Goal: Task Accomplishment & Management: Use online tool/utility

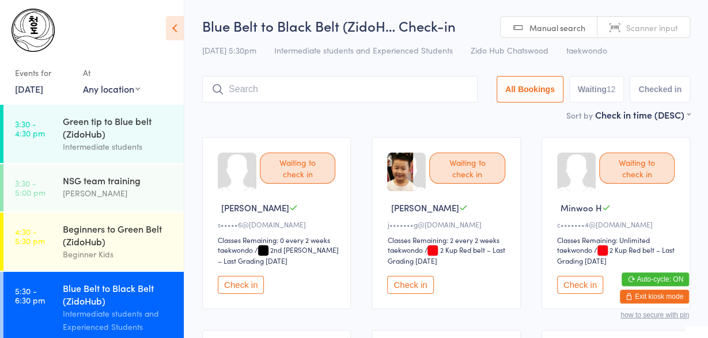
scroll to position [42, 0]
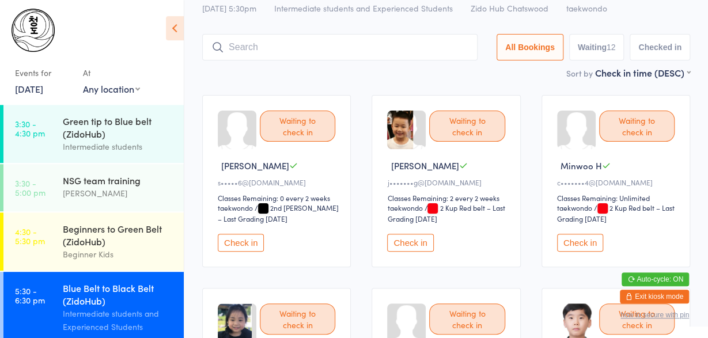
click at [247, 246] on button "Check in" at bounding box center [241, 243] width 46 height 18
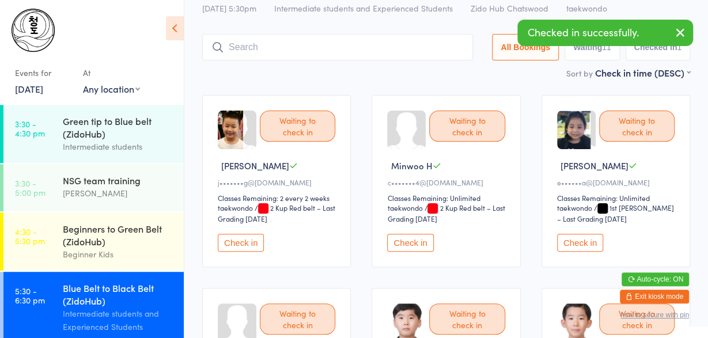
click at [233, 245] on button "Check in" at bounding box center [241, 243] width 46 height 18
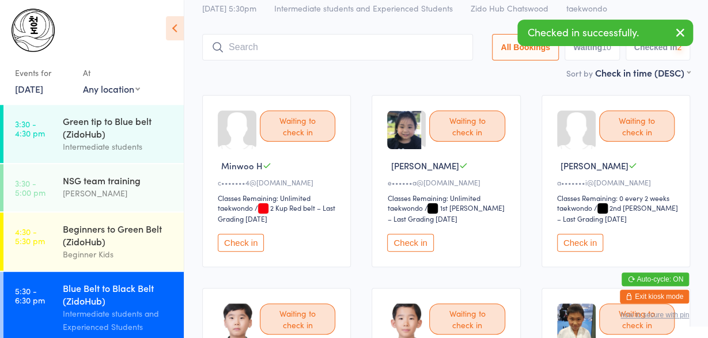
click at [233, 245] on button "Check in" at bounding box center [241, 243] width 46 height 18
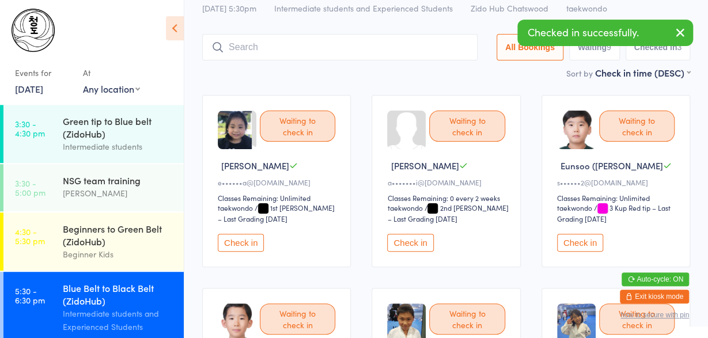
click at [417, 243] on button "Check in" at bounding box center [410, 243] width 46 height 18
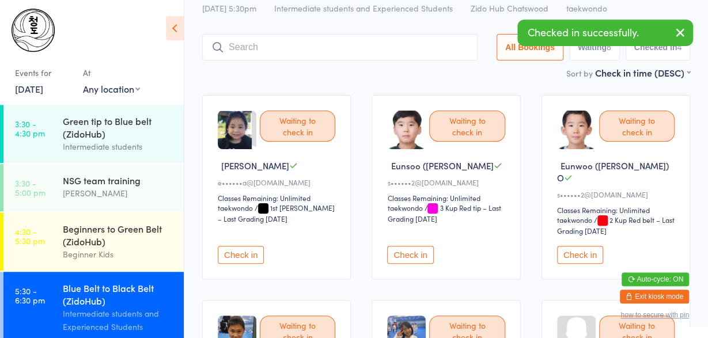
click at [417, 246] on button "Check in" at bounding box center [410, 255] width 46 height 18
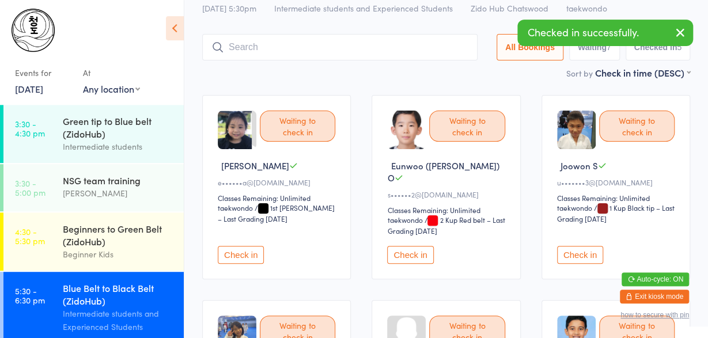
click at [417, 246] on button "Check in" at bounding box center [410, 255] width 46 height 18
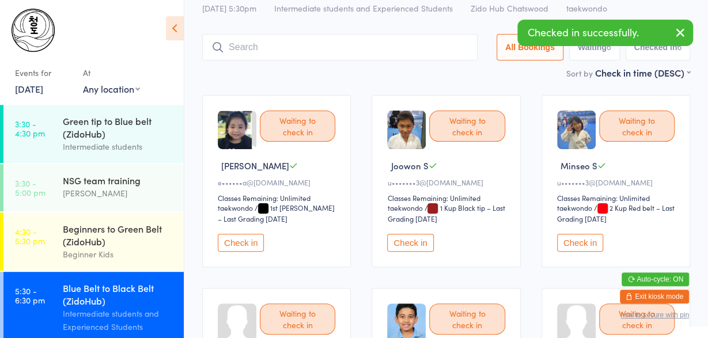
click at [417, 243] on button "Check in" at bounding box center [410, 243] width 46 height 18
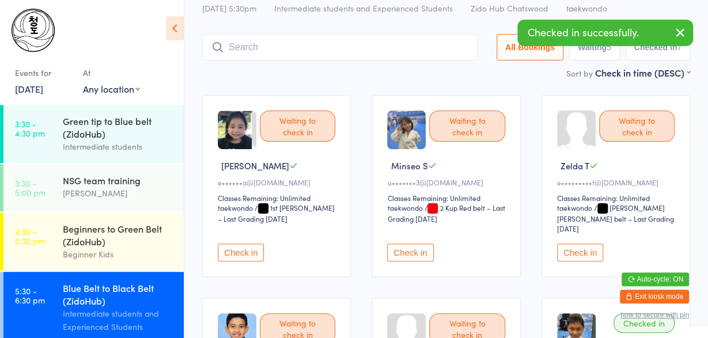
click at [417, 244] on button "Check in" at bounding box center [410, 253] width 46 height 18
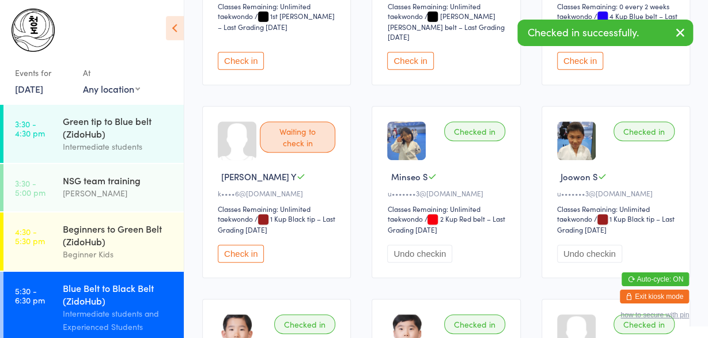
scroll to position [265, 0]
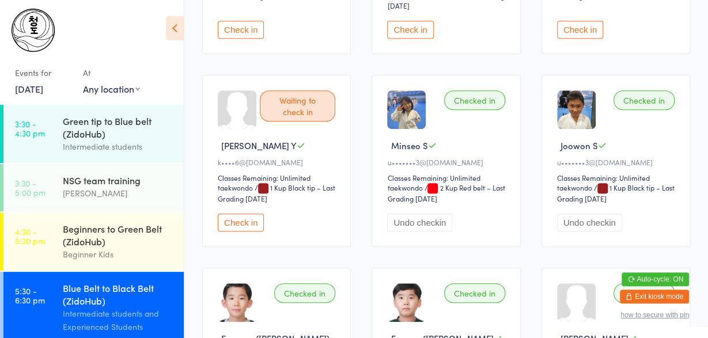
click at [252, 216] on button "Check in" at bounding box center [241, 223] width 46 height 18
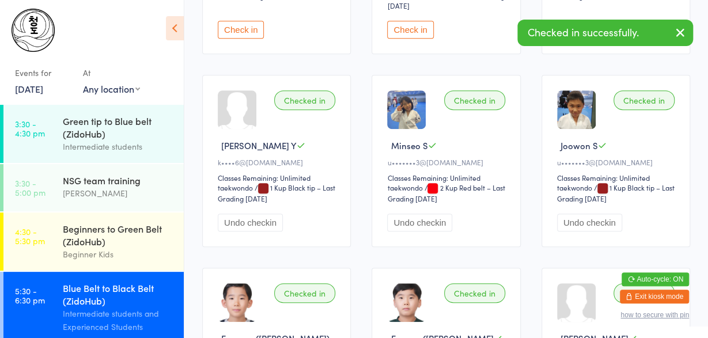
scroll to position [0, 0]
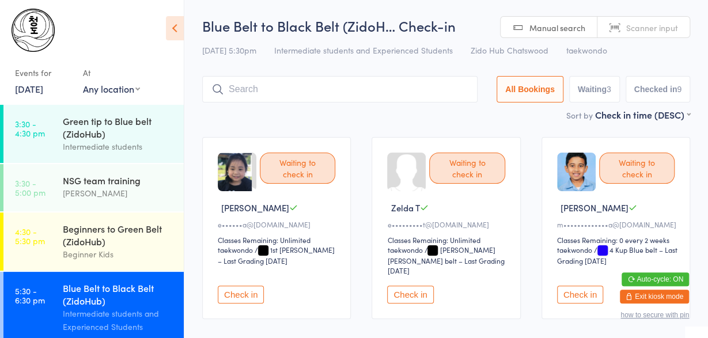
click at [282, 80] on input "search" at bounding box center [339, 89] width 275 height 27
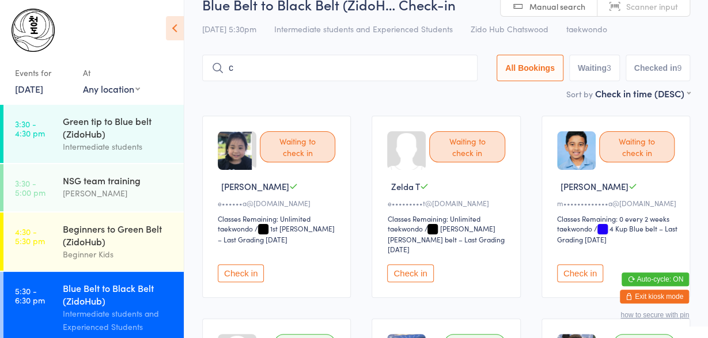
scroll to position [48, 0]
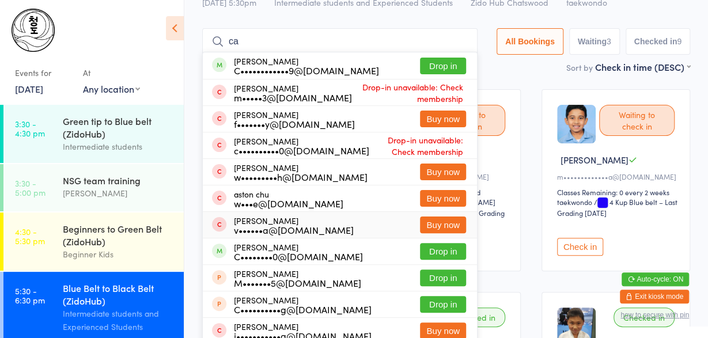
type input "c"
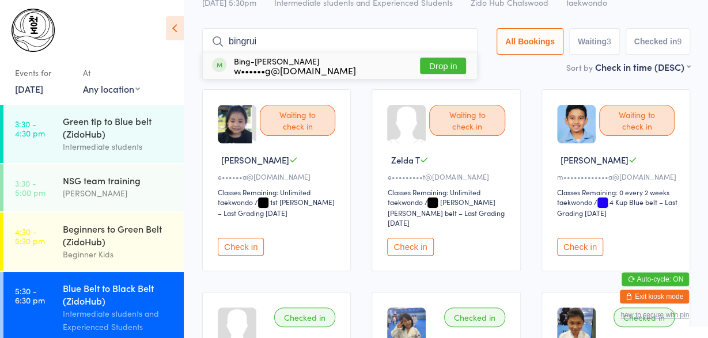
type input "bingrui"
click at [316, 71] on div "w••••••g@[DOMAIN_NAME]" at bounding box center [295, 70] width 122 height 9
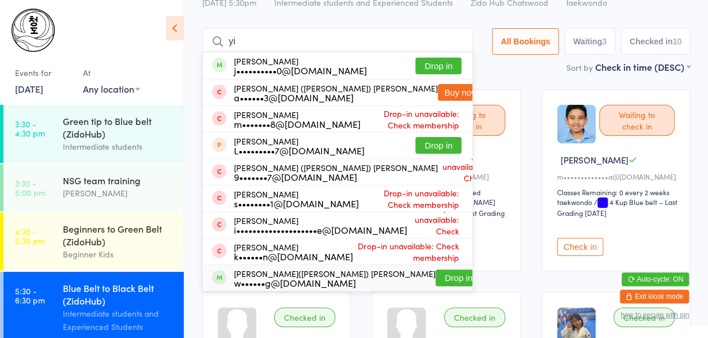
type input "yi"
click at [270, 275] on div "[PERSON_NAME]([PERSON_NAME]) [PERSON_NAME] w••••••g@[DOMAIN_NAME]" at bounding box center [335, 278] width 202 height 18
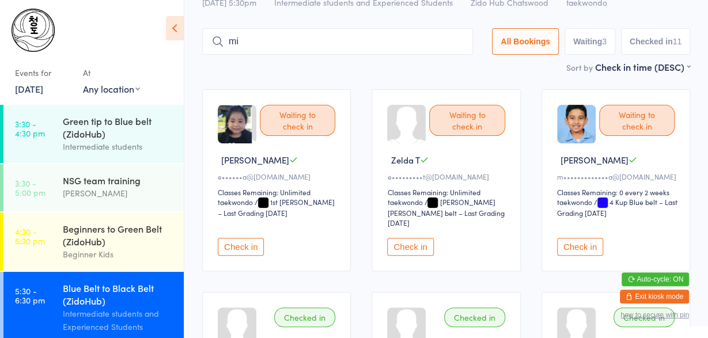
type input "m"
type input "h"
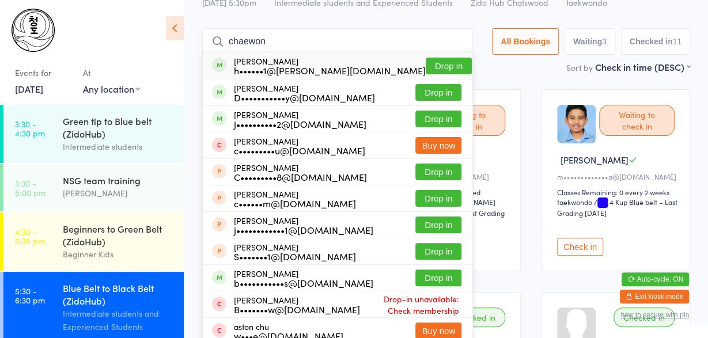
type input "chaewon"
click at [324, 67] on div "Chaewon [PERSON_NAME] h••••••1@[PERSON_NAME][DOMAIN_NAME] Drop in" at bounding box center [338, 65] width 270 height 27
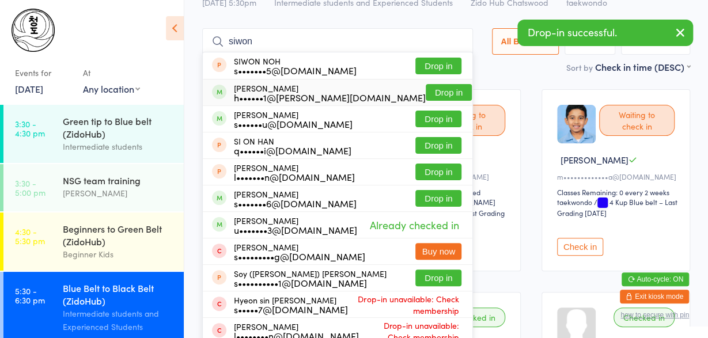
type input "siwon"
click at [268, 93] on div "h••••••1@[PERSON_NAME][DOMAIN_NAME]" at bounding box center [330, 97] width 192 height 9
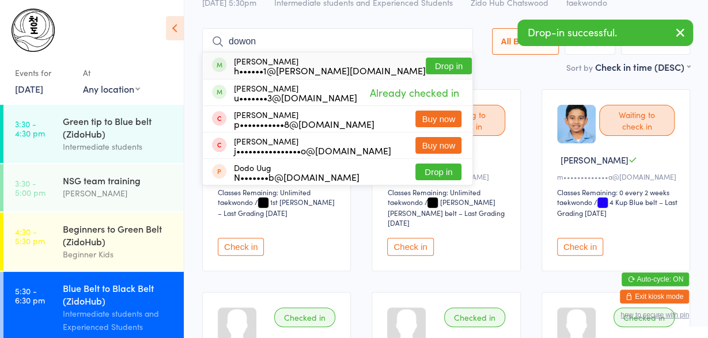
type input "dowon"
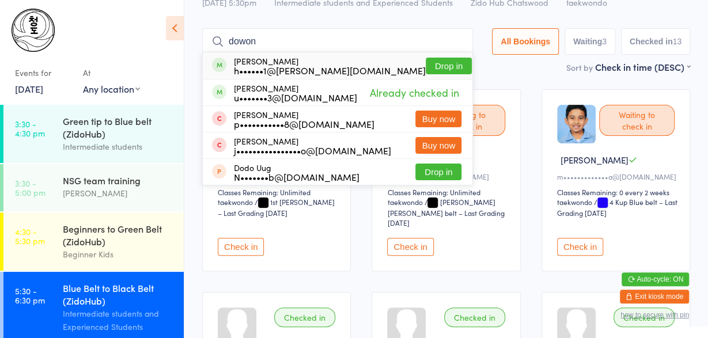
click at [260, 75] on div "h••••••1@[PERSON_NAME][DOMAIN_NAME]" at bounding box center [330, 70] width 192 height 9
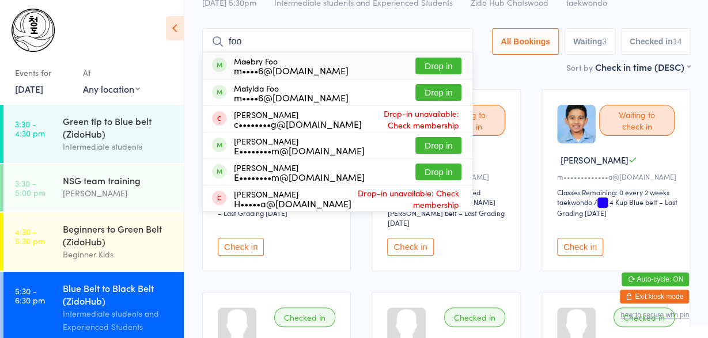
type input "foo"
click at [271, 69] on div "m••••6@[DOMAIN_NAME]" at bounding box center [291, 70] width 115 height 9
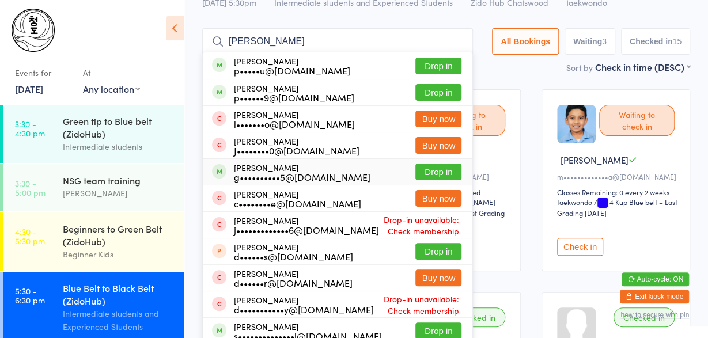
type input "[PERSON_NAME]"
click at [285, 178] on div "g••••••••••5@[DOMAIN_NAME]" at bounding box center [302, 176] width 137 height 9
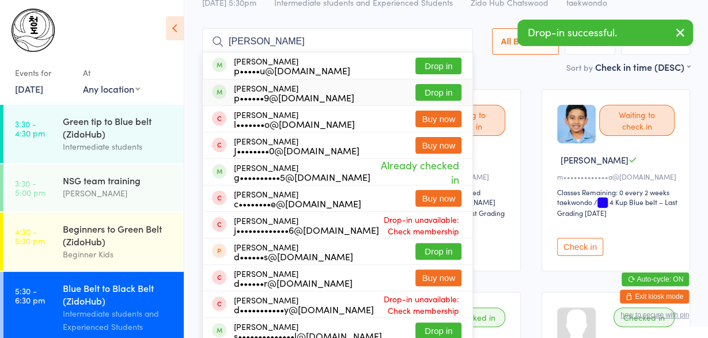
type input "[PERSON_NAME]"
click at [264, 97] on div "p••••••9@[DOMAIN_NAME]" at bounding box center [294, 97] width 120 height 9
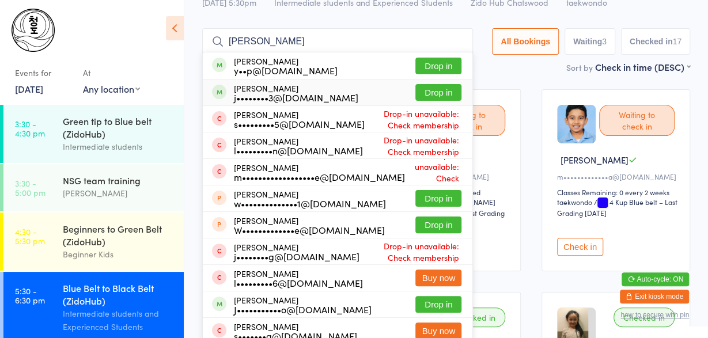
type input "[PERSON_NAME]"
click at [266, 89] on div "[PERSON_NAME] j••••••••3@[DOMAIN_NAME]" at bounding box center [296, 93] width 124 height 18
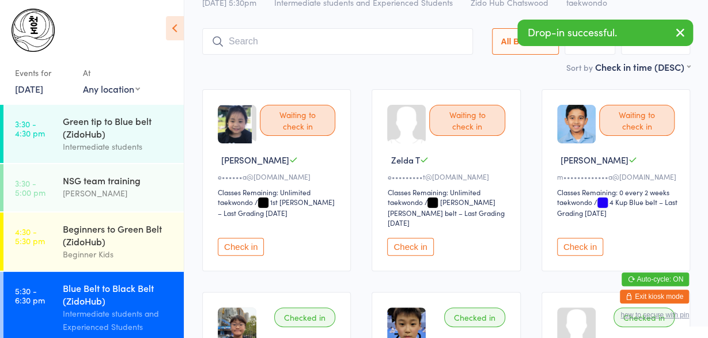
click at [396, 241] on button "Check in" at bounding box center [410, 247] width 46 height 18
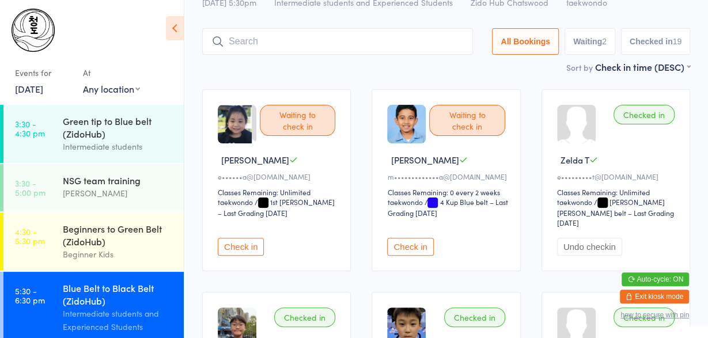
click at [358, 33] on input "search" at bounding box center [337, 41] width 271 height 27
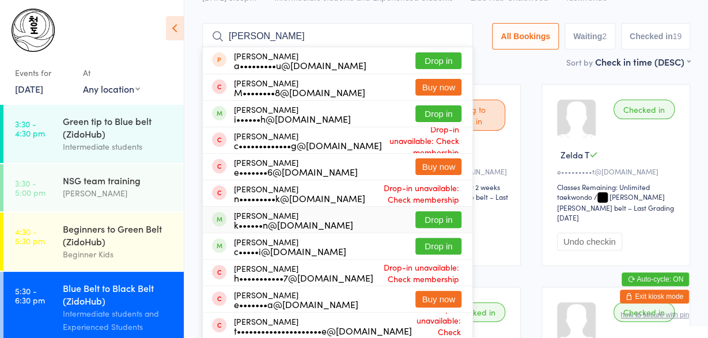
type input "[PERSON_NAME]"
click at [310, 220] on div "k••••••n@[DOMAIN_NAME]" at bounding box center [293, 224] width 119 height 9
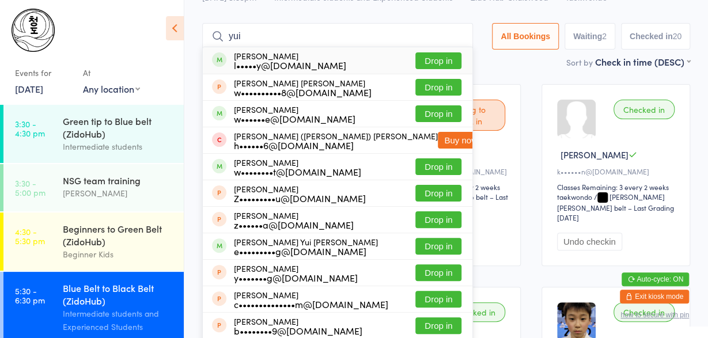
type input "yui"
click at [332, 64] on div "[PERSON_NAME] l•••••y@[DOMAIN_NAME] Drop in" at bounding box center [338, 60] width 270 height 27
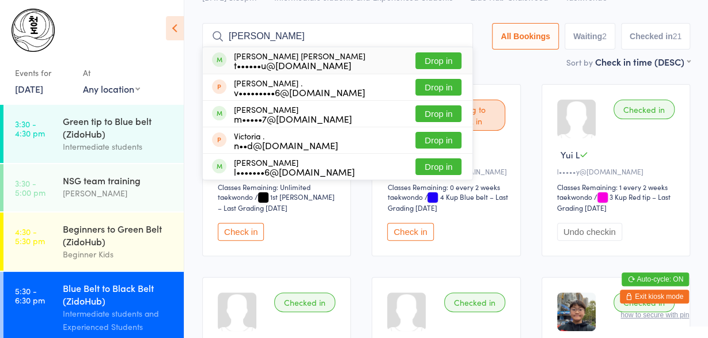
type input "[PERSON_NAME]"
click at [296, 73] on div "[PERSON_NAME] [PERSON_NAME] t••••••u@[DOMAIN_NAME] Drop in" at bounding box center [338, 60] width 270 height 27
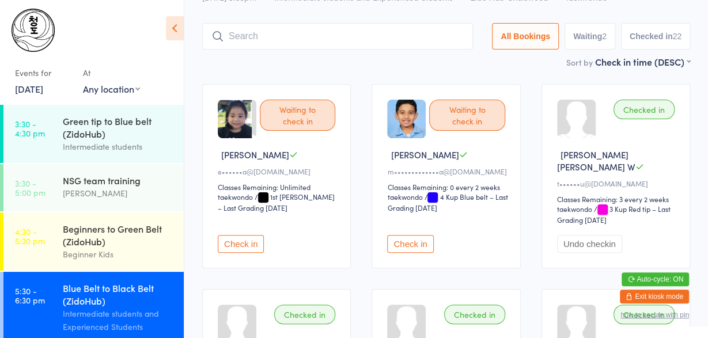
click at [306, 36] on input "search" at bounding box center [337, 36] width 271 height 27
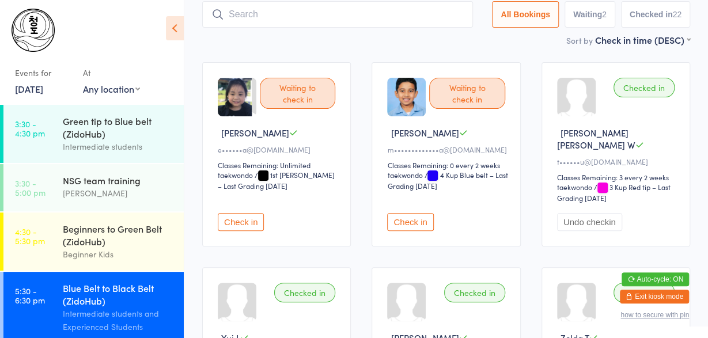
click at [306, 36] on div "Sort by Check in time (DESC) First name (ASC) First name (DESC) Last name (ASC)…" at bounding box center [446, 39] width 488 height 13
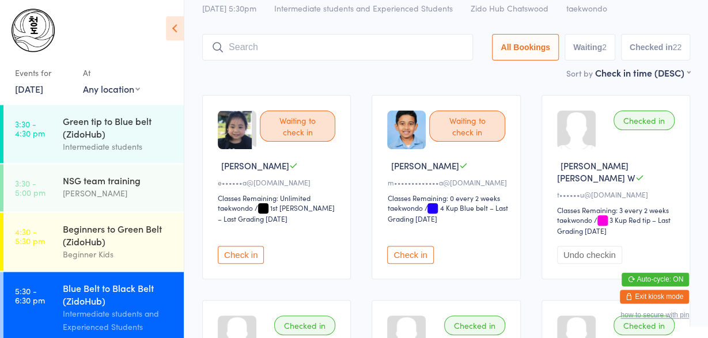
scroll to position [35, 0]
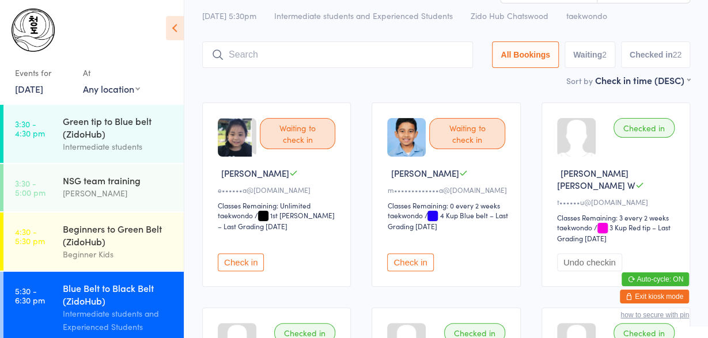
click at [271, 47] on input "search" at bounding box center [337, 54] width 271 height 27
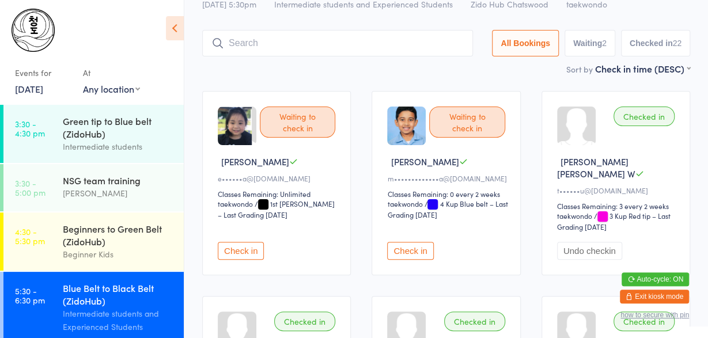
scroll to position [69, 0]
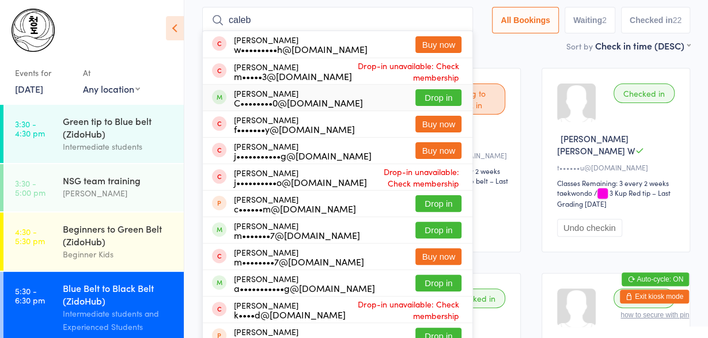
type input "caleb"
click at [269, 107] on div "C••••••••0@[DOMAIN_NAME]" at bounding box center [298, 102] width 129 height 9
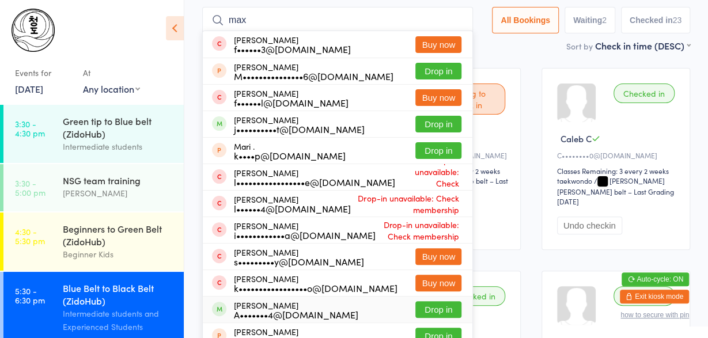
type input "max"
click at [269, 314] on div "A•••••••4@[DOMAIN_NAME]" at bounding box center [296, 314] width 124 height 9
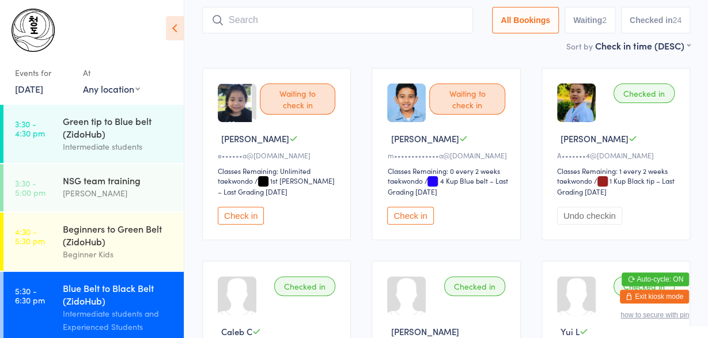
click at [391, 21] on input "search" at bounding box center [337, 20] width 271 height 27
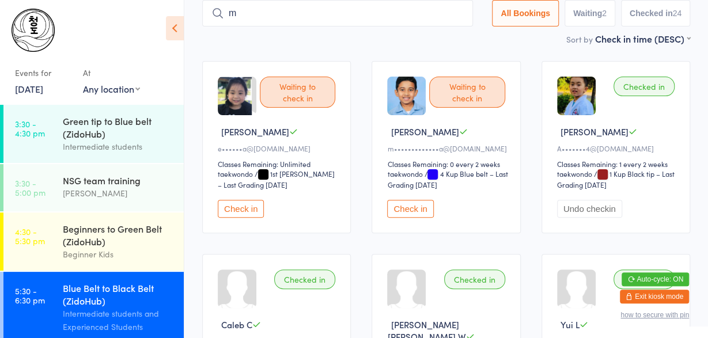
scroll to position [76, 0]
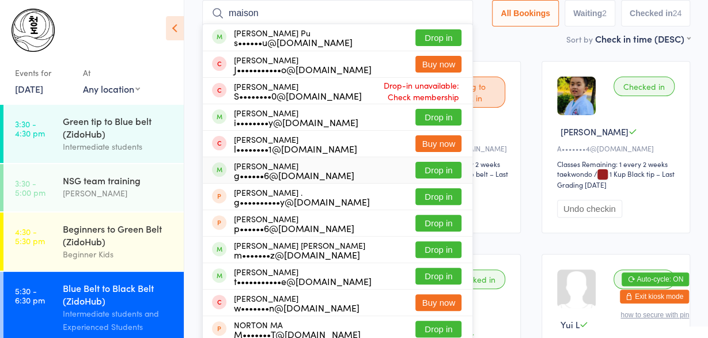
type input "maison"
click at [271, 175] on div "g••••••6@[DOMAIN_NAME]" at bounding box center [294, 175] width 120 height 9
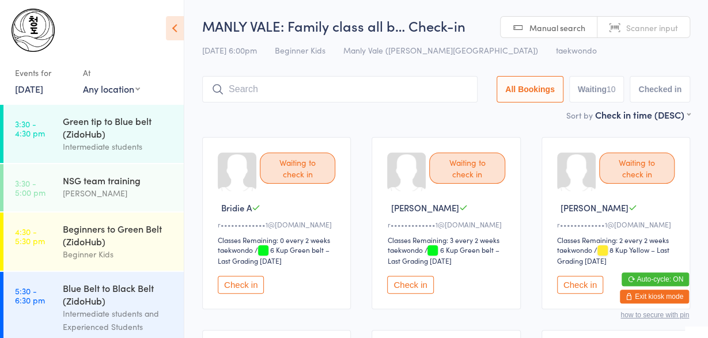
click at [271, 175] on div "Waiting to check in" at bounding box center [297, 168] width 75 height 31
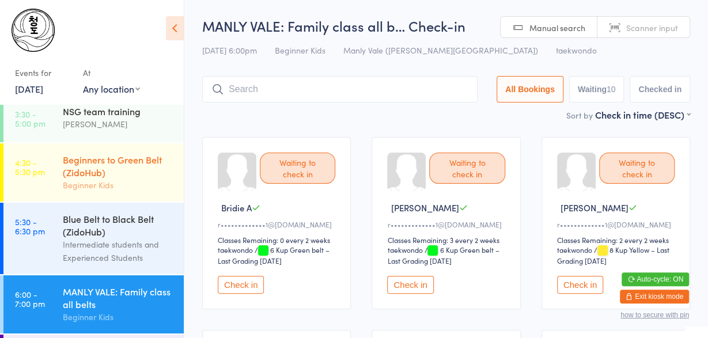
scroll to position [70, 0]
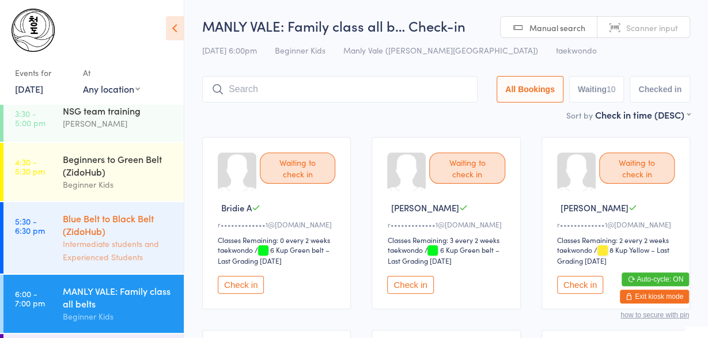
click at [90, 230] on div "Blue Belt to Black Belt (ZidoHub)" at bounding box center [118, 224] width 111 height 25
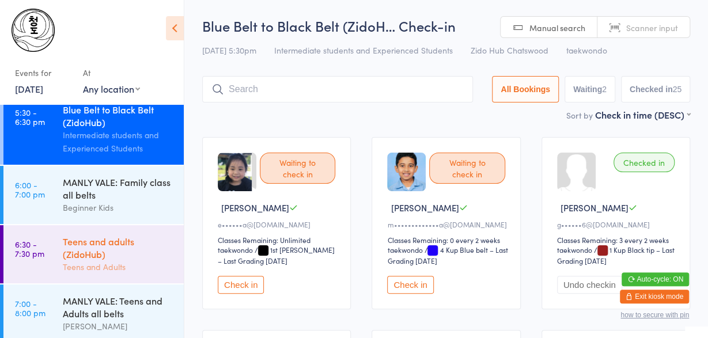
scroll to position [211, 0]
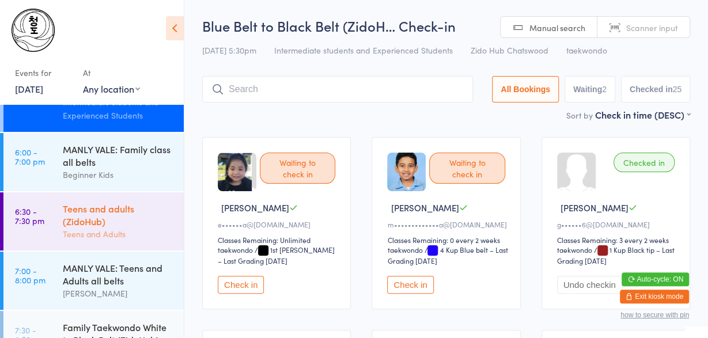
click at [107, 225] on div "Teens and adults (ZidoHub)" at bounding box center [118, 214] width 111 height 25
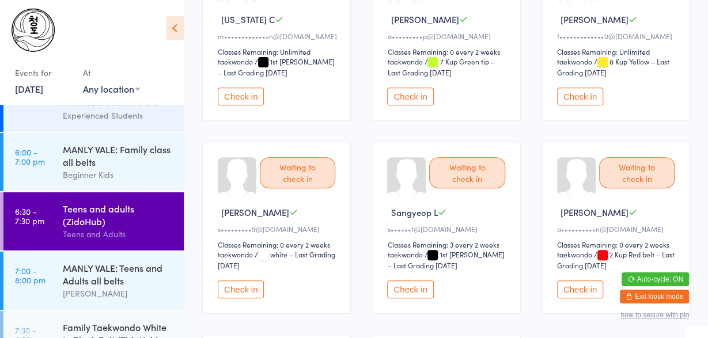
scroll to position [188, 0]
